Goal: Navigation & Orientation: Find specific page/section

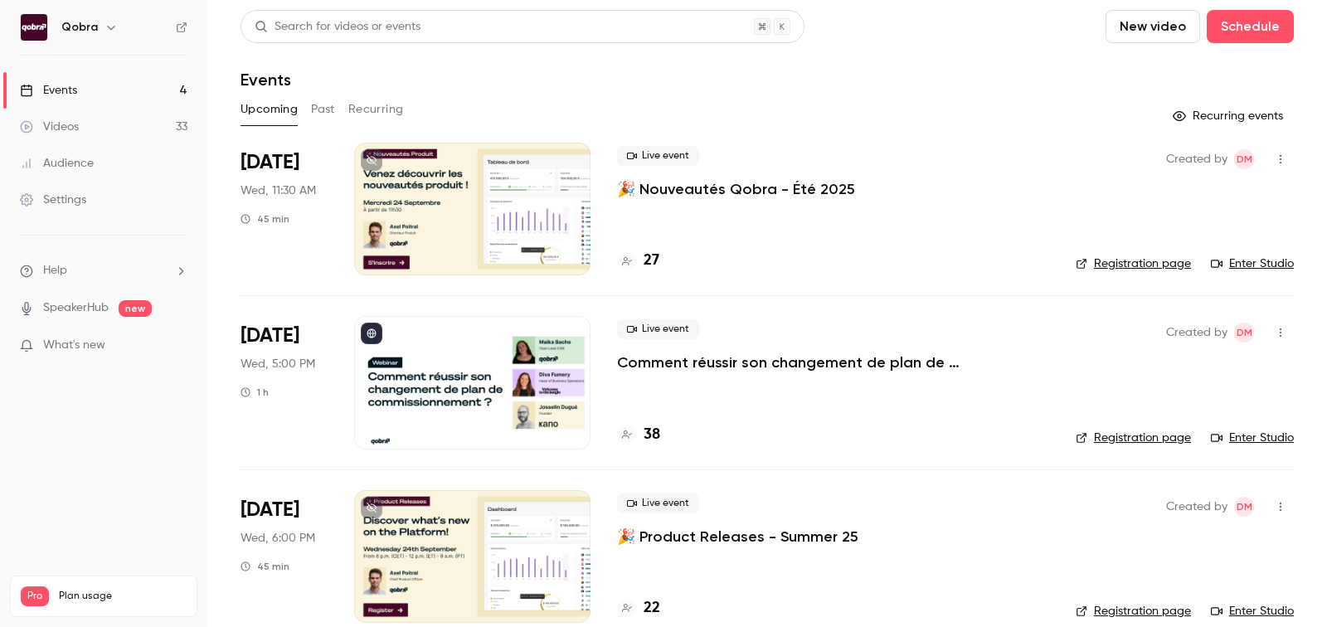
scroll to position [80, 0]
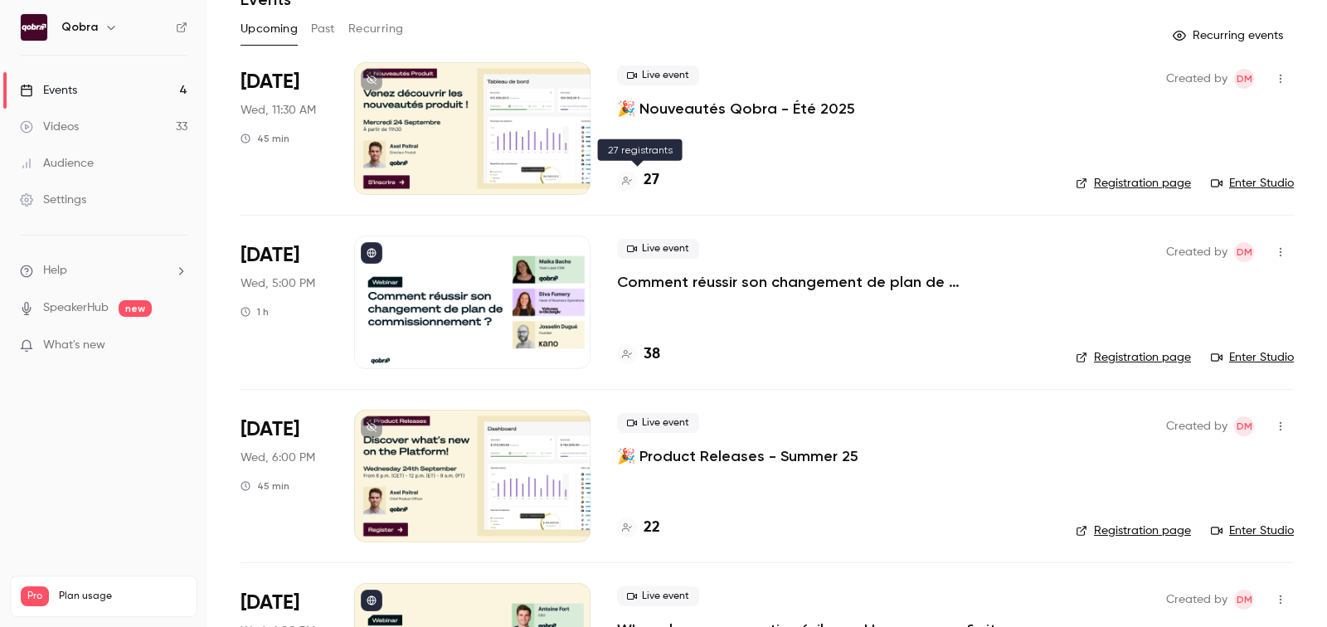
click at [650, 182] on h4 "27" at bounding box center [652, 180] width 16 height 22
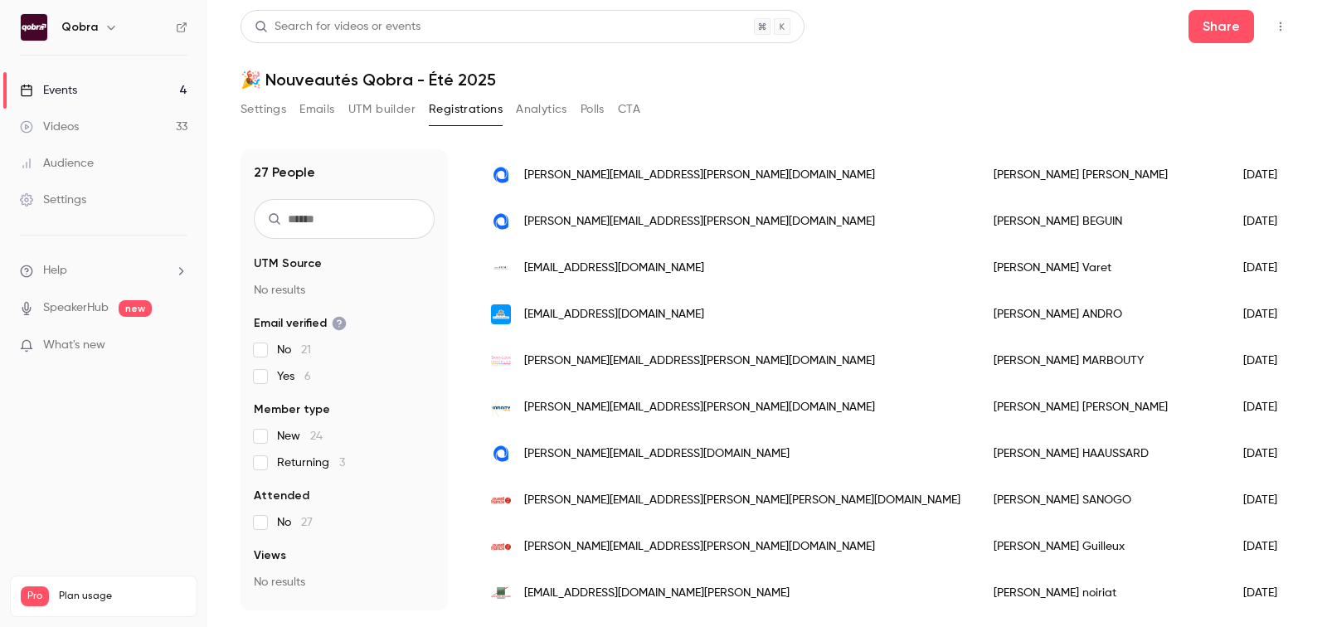
scroll to position [280, 0]
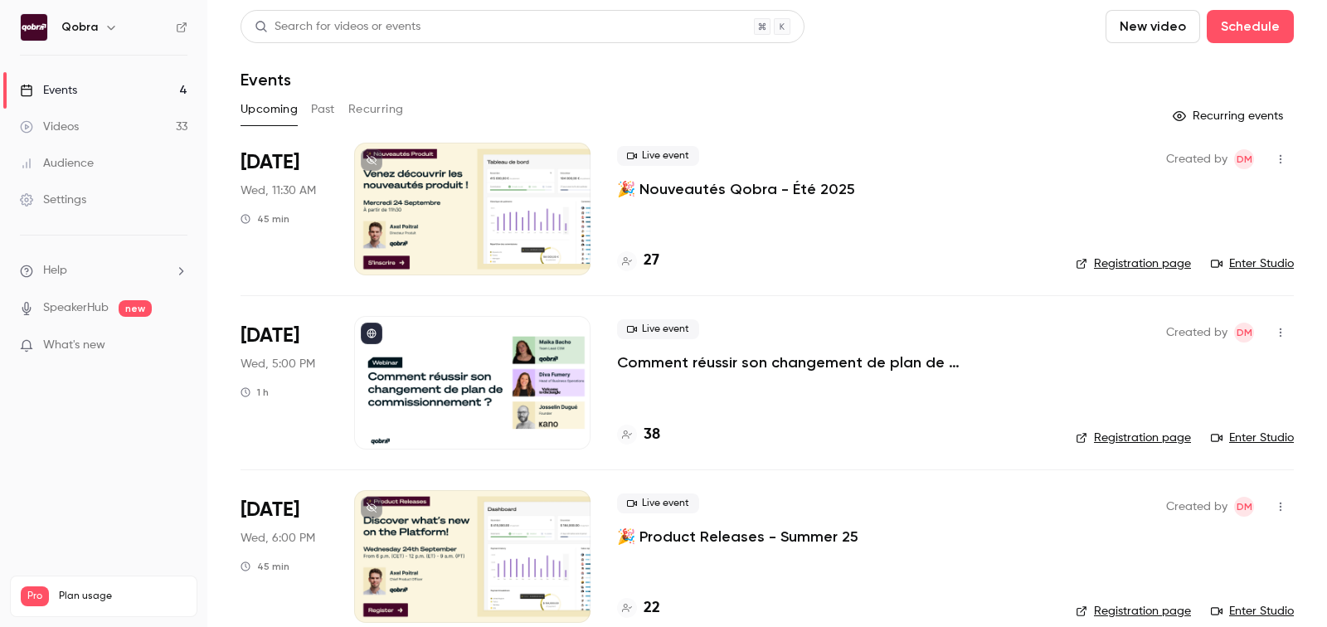
scroll to position [197, 0]
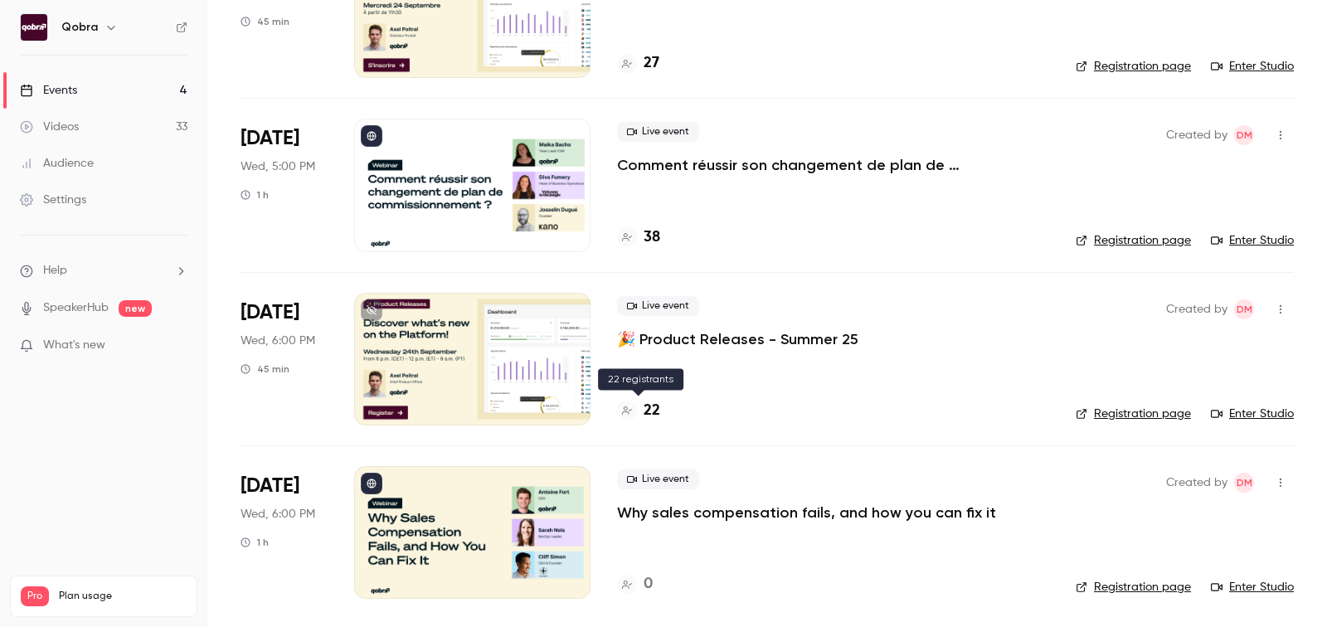
click at [653, 406] on h4 "22" at bounding box center [652, 411] width 17 height 22
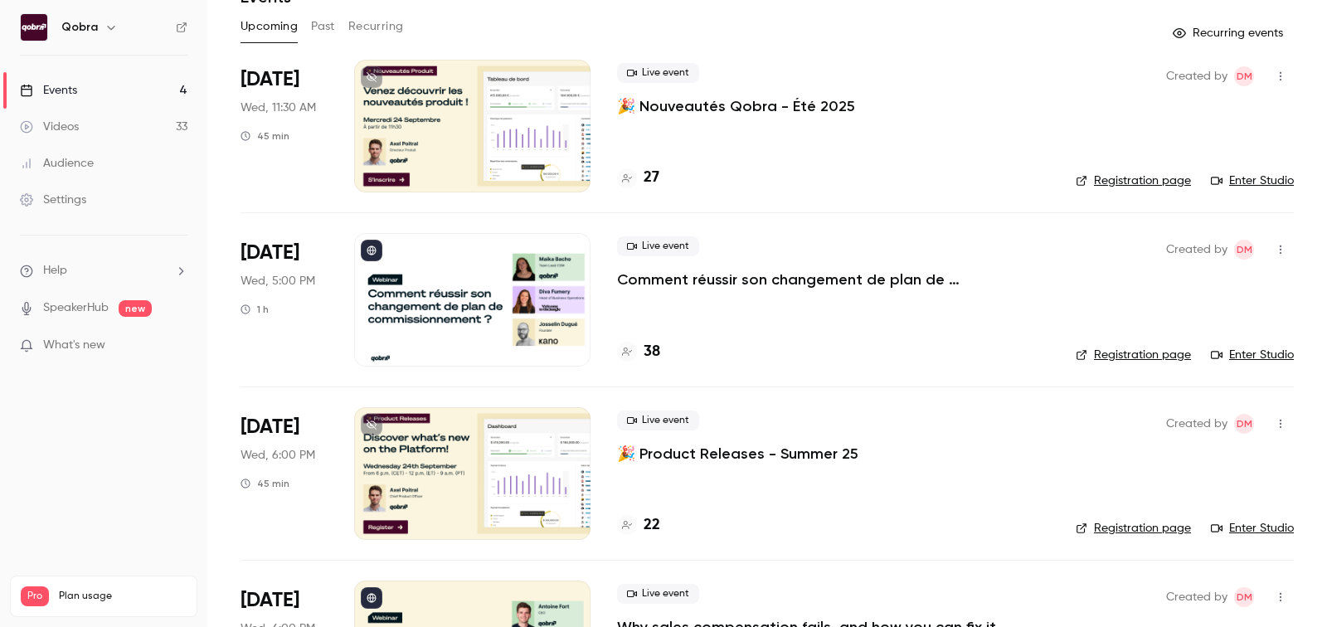
scroll to position [79, 0]
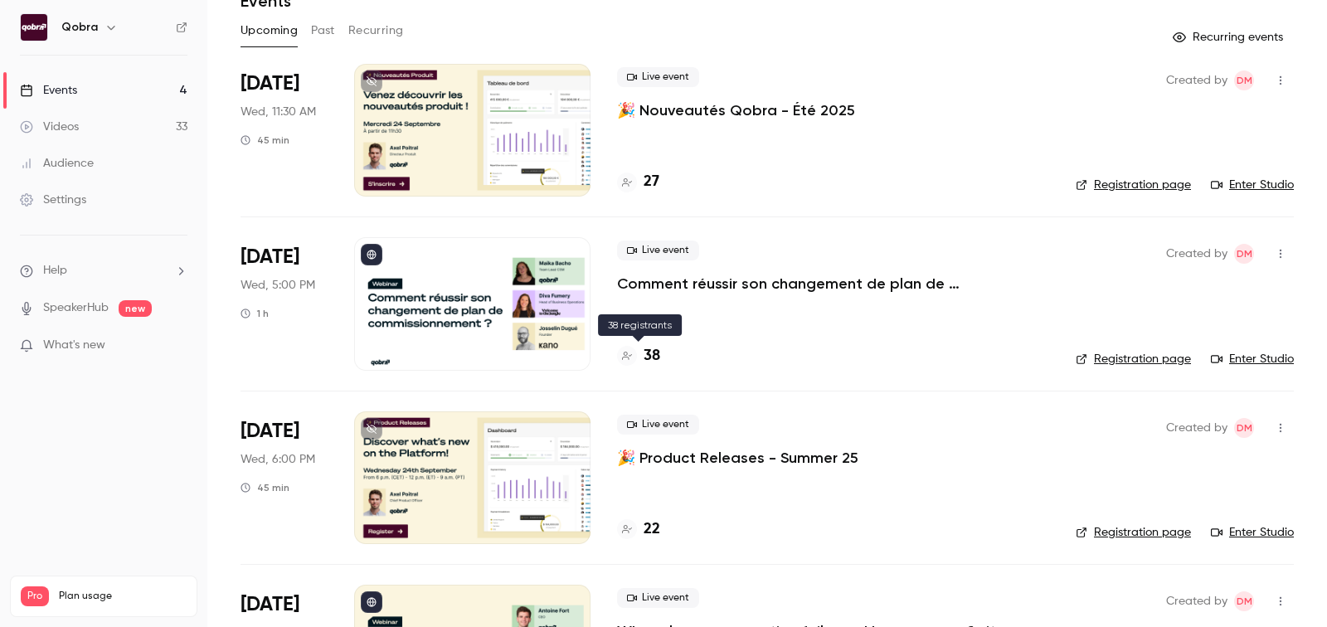
click at [647, 354] on h4 "38" at bounding box center [652, 356] width 17 height 22
